Goal: Transaction & Acquisition: Purchase product/service

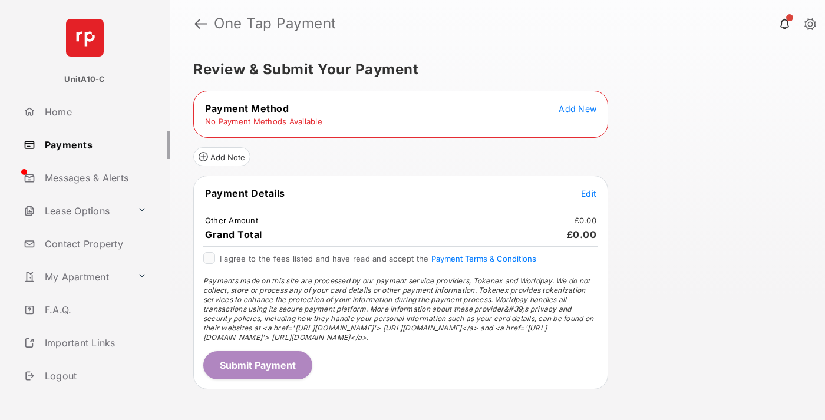
click at [578, 108] on span "Add New" at bounding box center [578, 109] width 38 height 10
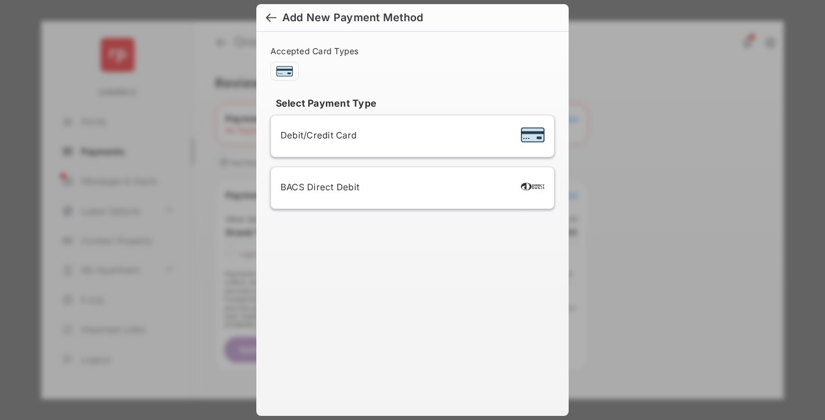
click at [315, 135] on span "Debit/Credit Card" at bounding box center [319, 135] width 76 height 11
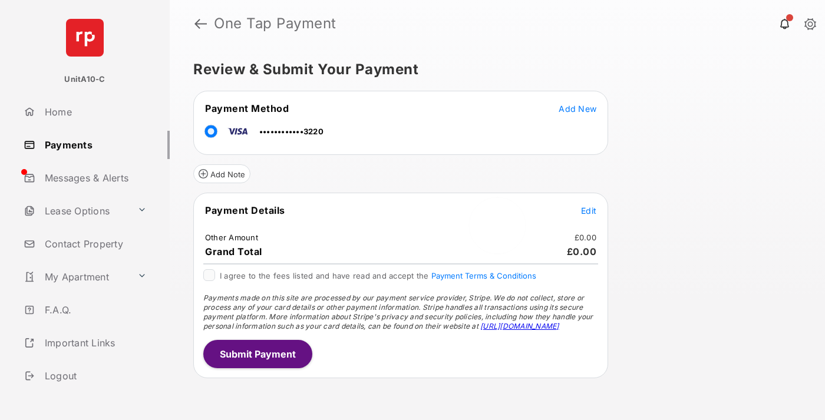
click at [589, 210] on span "Edit" at bounding box center [588, 211] width 15 height 10
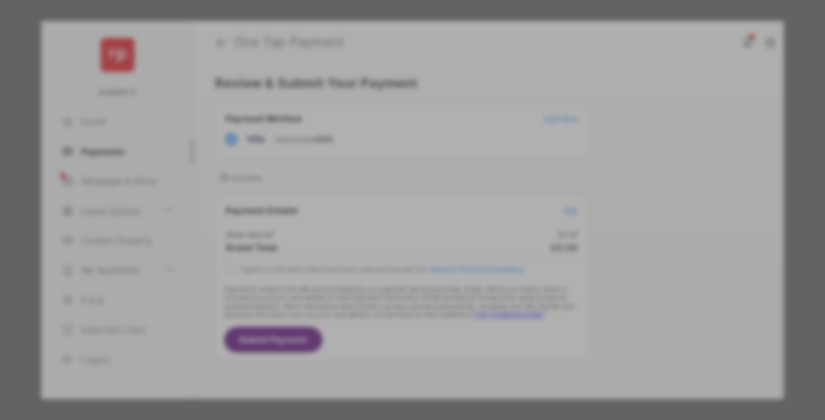
type input "**"
click at [373, 299] on button "Save" at bounding box center [372, 311] width 59 height 28
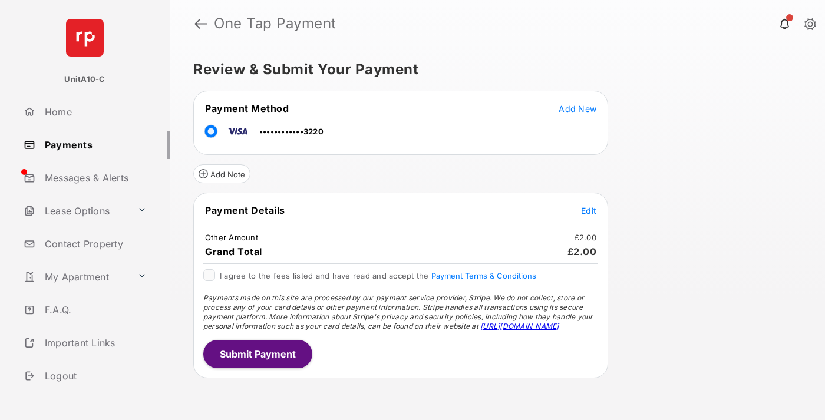
click at [257, 354] on button "Submit Payment" at bounding box center [257, 354] width 109 height 28
